Goal: Information Seeking & Learning: Learn about a topic

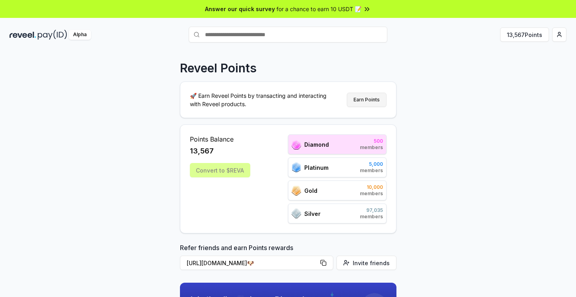
click at [374, 102] on button "Earn Points" at bounding box center [367, 100] width 40 height 14
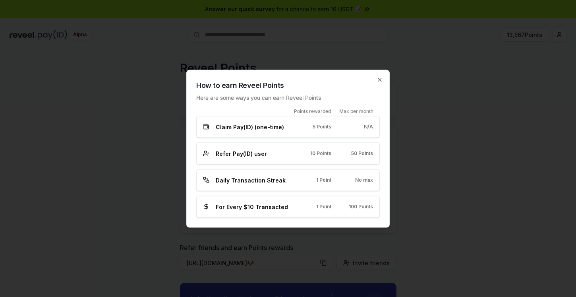
click at [381, 84] on div "How to earn Reveel Points Here are some ways you can earn Reveel Points Points …" at bounding box center [287, 149] width 203 height 158
click at [381, 81] on icon "button" at bounding box center [379, 79] width 3 height 3
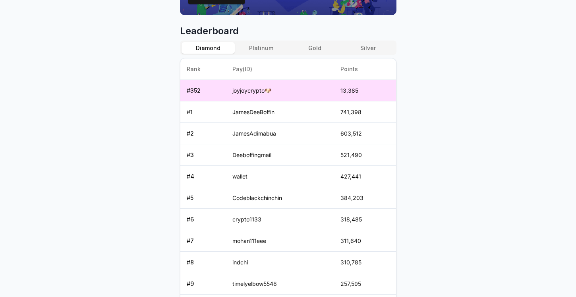
scroll to position [334, 0]
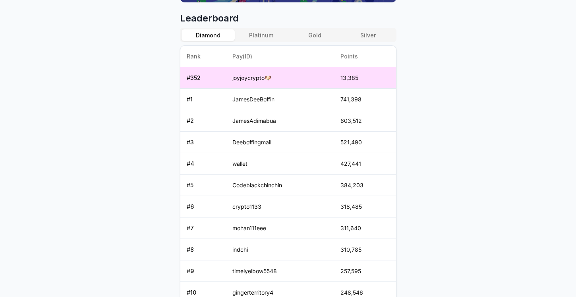
click at [263, 34] on button "Platinum" at bounding box center [261, 35] width 53 height 12
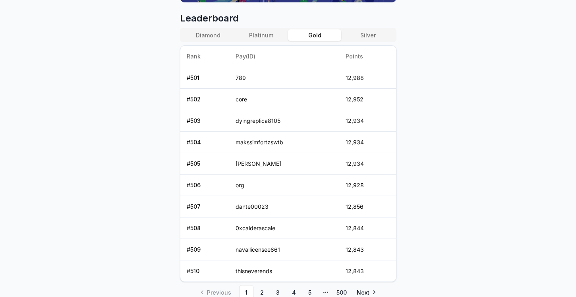
click at [319, 34] on button "Gold" at bounding box center [314, 35] width 53 height 12
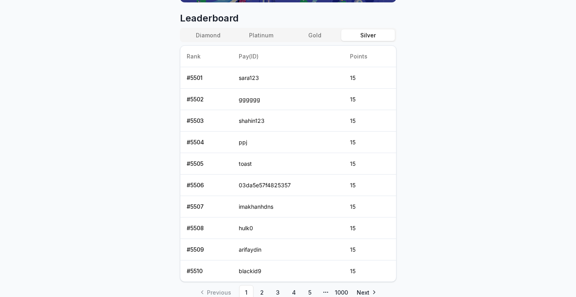
click at [361, 34] on button "Silver" at bounding box center [367, 35] width 53 height 12
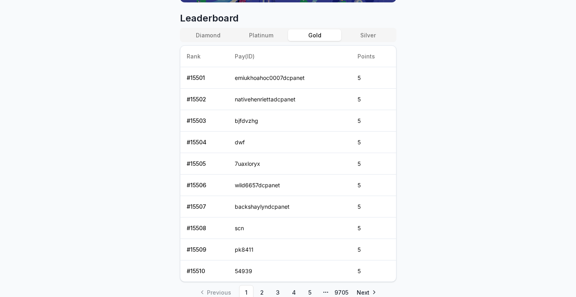
click at [317, 37] on button "Gold" at bounding box center [314, 35] width 53 height 12
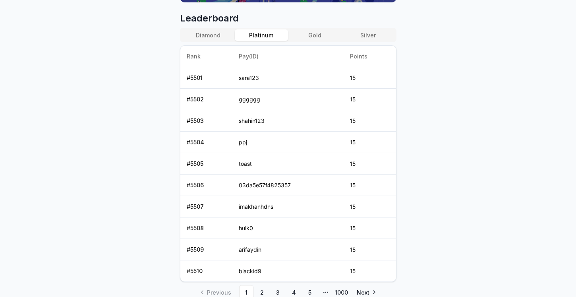
click at [265, 37] on button "Platinum" at bounding box center [261, 35] width 53 height 12
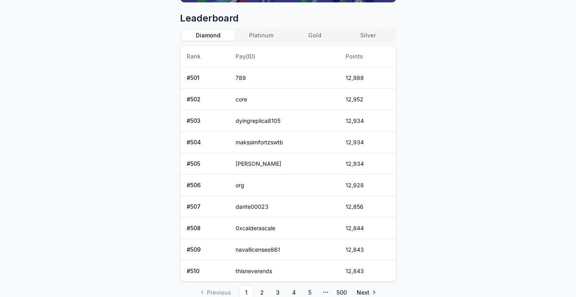
click at [216, 38] on button "Diamond" at bounding box center [208, 35] width 53 height 12
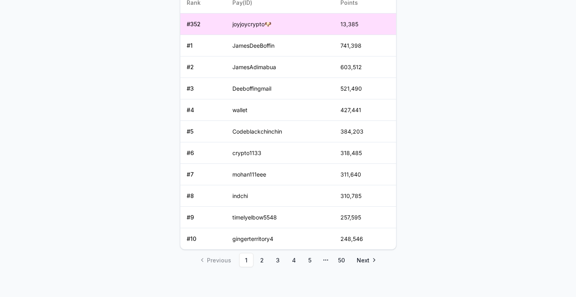
scroll to position [389, 0]
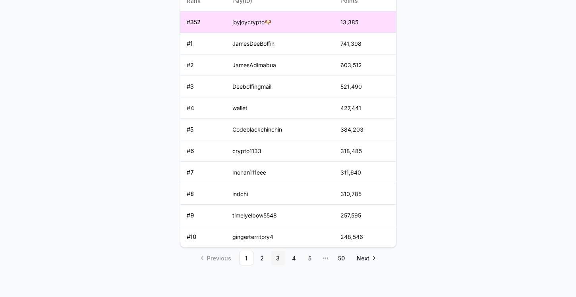
click at [271, 257] on link "3" at bounding box center [278, 258] width 14 height 14
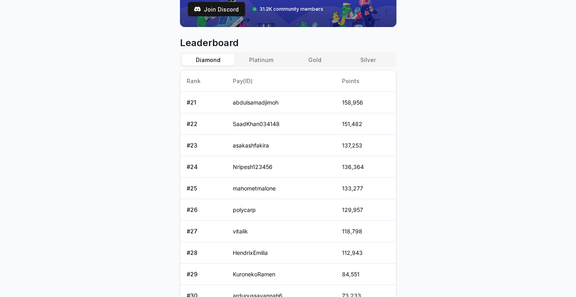
scroll to position [368, 0]
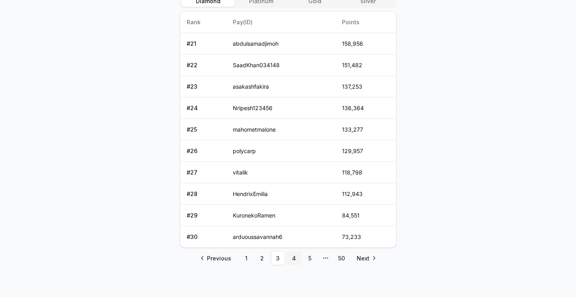
click at [290, 256] on link "4" at bounding box center [294, 258] width 14 height 14
click at [306, 257] on link "5" at bounding box center [310, 258] width 14 height 14
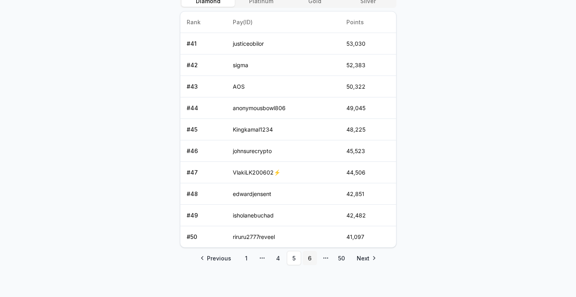
click at [313, 259] on link "6" at bounding box center [310, 258] width 14 height 14
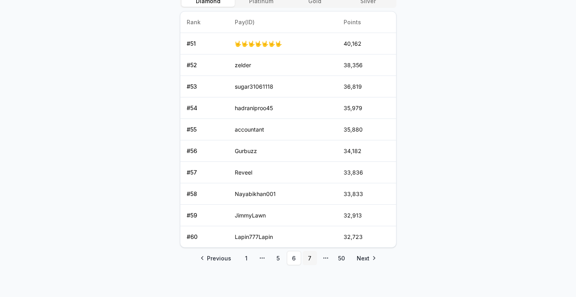
click at [309, 258] on link "7" at bounding box center [310, 258] width 14 height 14
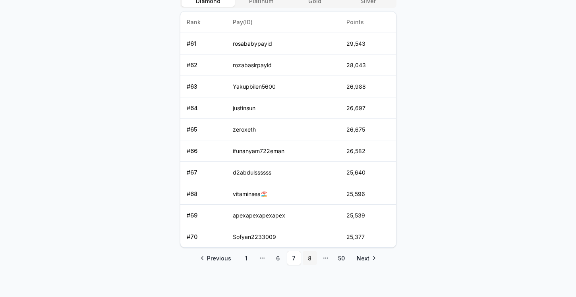
click at [309, 259] on link "8" at bounding box center [310, 258] width 14 height 14
click at [311, 256] on link "9" at bounding box center [310, 258] width 14 height 14
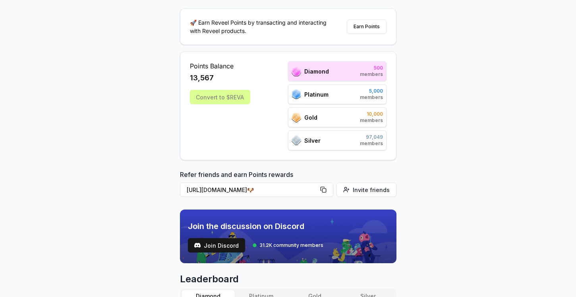
scroll to position [66, 0]
